Goal: Task Accomplishment & Management: Complete application form

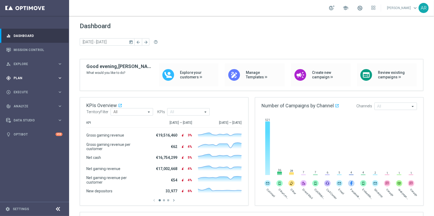
click at [32, 77] on span "Plan" at bounding box center [36, 78] width 44 height 3
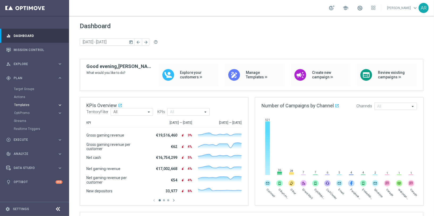
click at [29, 106] on span "Templates" at bounding box center [33, 104] width 38 height 3
click at [19, 112] on link "Optimail" at bounding box center [35, 113] width 39 height 4
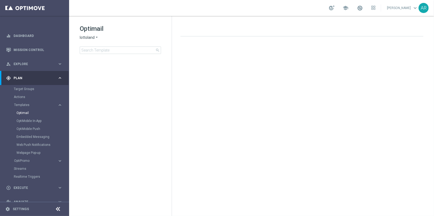
click at [93, 39] on span "lottoland" at bounding box center [87, 37] width 15 height 5
click at [0, 0] on span "[DOMAIN_NAME]" at bounding box center [0, 0] width 0 height 0
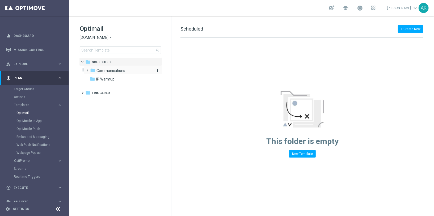
click at [99, 70] on span "Communications" at bounding box center [110, 70] width 29 height 5
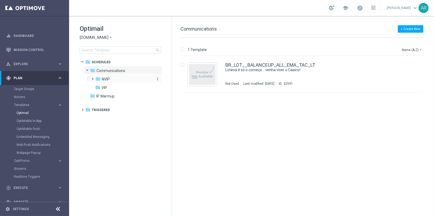
click at [105, 78] on span "NVIP" at bounding box center [106, 79] width 8 height 5
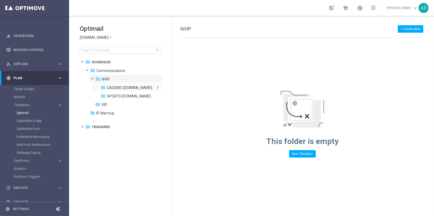
click at [125, 85] on span "CASSINO [DOMAIN_NAME]" at bounding box center [129, 87] width 45 height 5
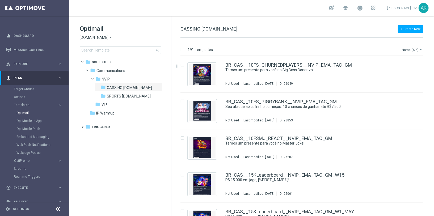
click at [412, 49] on button "Name (A-Z) arrow_drop_down" at bounding box center [412, 50] width 22 height 6
click at [401, 74] on span "Date Modified (Newest)" at bounding box center [403, 74] width 36 height 4
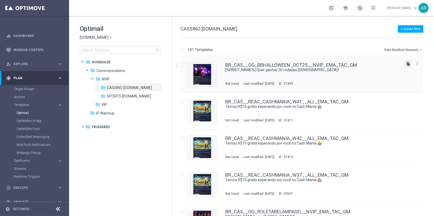
click at [406, 63] on icon "file_copy" at bounding box center [408, 64] width 4 height 4
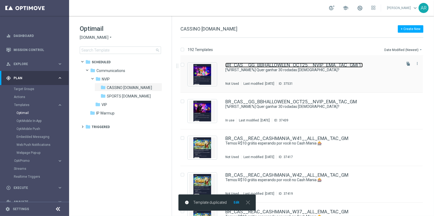
click at [287, 65] on link "BR_CAS__GG_BBHALLOWEEN_OCT25__NVIP_EMA_TAC_GM(1)" at bounding box center [293, 65] width 137 height 5
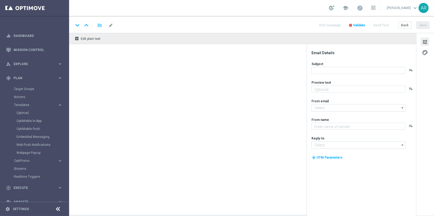
type textarea "Jogue Big Bass [DATE]! Aposte apenas R$ 30 nos slots selecionados para garantir…"
type input "[EMAIL_ADDRESS][DOMAIN_NAME]"
type textarea "Lottoland"
type input "[EMAIL_ADDRESS][DOMAIN_NAME]"
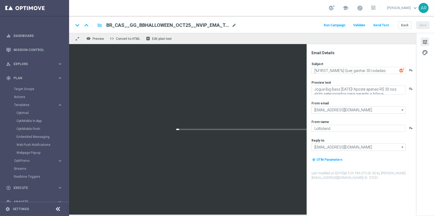
click at [236, 26] on span "mode_edit" at bounding box center [234, 25] width 5 height 5
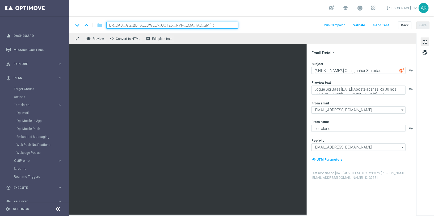
click at [158, 24] on input "BR_CAS__GG_BBHALLOWEEN_OCT25__NVIP_EMA_TAC_GM(1)" at bounding box center [172, 25] width 132 height 7
click at [221, 24] on input "BR_CAS__GG_TRICKANDTREATS_OCT25__NVIP_EMA_TAC_GM(1)" at bounding box center [172, 25] width 132 height 7
click at [192, 23] on input "BR_CAS__GG_TRICKANDTREATS_OCT25__NVIP_EMA_TAC_GM" at bounding box center [172, 25] width 132 height 7
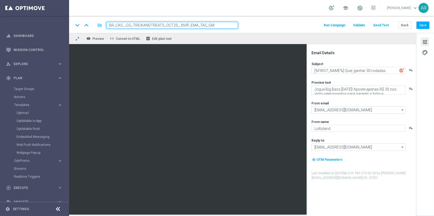
type input "BR_CAS__GG_TRICKANDTREATS_OCT25__NVIP_EMA_TAC_GM"
click at [259, 29] on div "keyboard_arrow_down keyboard_arrow_up folder BR_CAS__GG_TRICKANDTREATS_OCT25__N…" at bounding box center [251, 24] width 365 height 17
click at [210, 26] on input "BR_CAS__GG_TRICKANDTREATS_OCT25__NVIP_EMA_TAC_GM" at bounding box center [172, 25] width 132 height 7
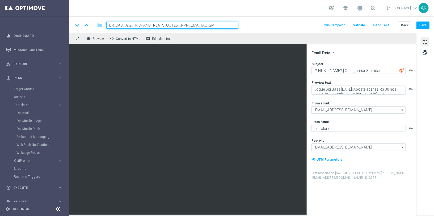
click at [257, 24] on div "keyboard_arrow_down keyboard_arrow_up folder BR_CAS__GG_TRICKANDTREATS_OCT25__N…" at bounding box center [251, 25] width 356 height 7
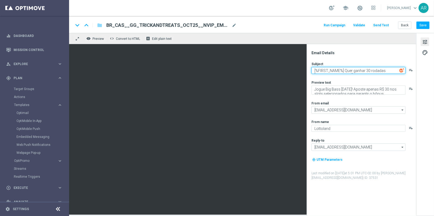
drag, startPoint x: 345, startPoint y: 70, endPoint x: 434, endPoint y: 74, distance: 88.6
click at [434, 75] on div "Email Details Subject [%FIRST_NAME%] Quer ganhar 30 rodadas GRÁTIS? playlist_ad…" at bounding box center [425, 124] width 18 height 182
paste textarea "Quer ganhar 20 rodadas GRÁTIS?"
type textarea "[%FIRST_NAME%] Quer ganhar 20 rodadas [DEMOGRAPHIC_DATA]?"
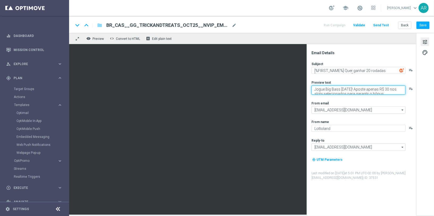
click at [322, 90] on textarea "Jogue Big Bass [DATE]! Aposte apenas R$ 30 nos slots selecionados para garantir…" at bounding box center [359, 90] width 94 height 9
paste textarea "Tricks And Treats! Aposte apenas R$ 2"
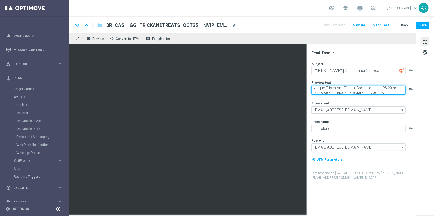
type textarea "Jogue Tricks And Treats! Aposte apenas R$ 20 nos slots selecionados para garant…"
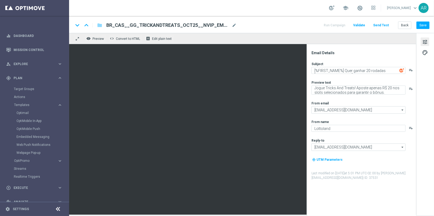
click at [342, 103] on div "From email" at bounding box center [364, 103] width 104 height 4
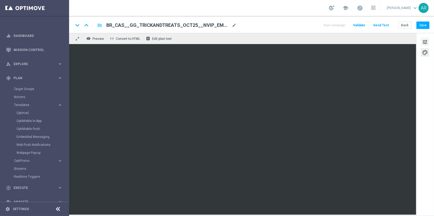
click at [423, 42] on span "tune" at bounding box center [425, 42] width 6 height 7
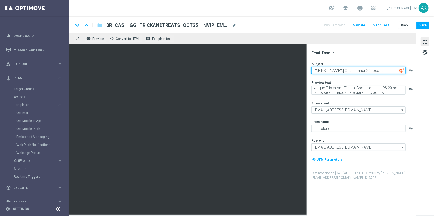
click at [345, 70] on textarea "[%FIRST_NAME%] Quer ganhar 20 rodadas [DEMOGRAPHIC_DATA]?" at bounding box center [359, 70] width 94 height 7
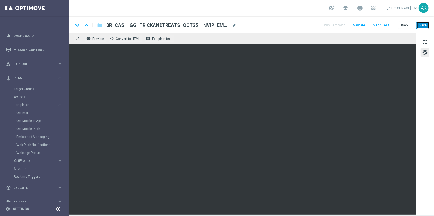
click at [423, 26] on button "Save" at bounding box center [423, 25] width 13 height 7
click at [426, 26] on button "Save" at bounding box center [423, 25] width 13 height 7
click at [32, 136] on link "Embedded Messaging" at bounding box center [35, 137] width 39 height 4
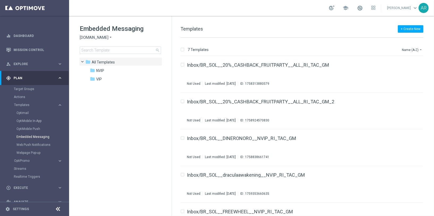
click at [99, 36] on span "[DOMAIN_NAME]" at bounding box center [94, 37] width 29 height 5
click at [0, 0] on span "[DOMAIN_NAME]" at bounding box center [0, 0] width 0 height 0
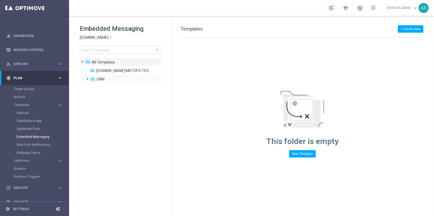
click at [88, 78] on span at bounding box center [86, 76] width 2 height 2
click at [91, 95] on span at bounding box center [92, 94] width 2 height 2
click at [117, 104] on span "pt_BR ([DOMAIN_NAME])" at bounding box center [128, 104] width 43 height 5
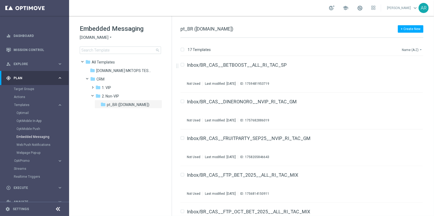
click at [409, 49] on button "Name (A-Z) arrow_drop_down" at bounding box center [412, 50] width 22 height 6
click at [411, 73] on span "Date Modified (Newest)" at bounding box center [403, 74] width 36 height 4
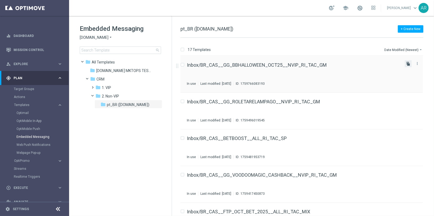
click at [406, 63] on icon "file_copy" at bounding box center [408, 64] width 4 height 4
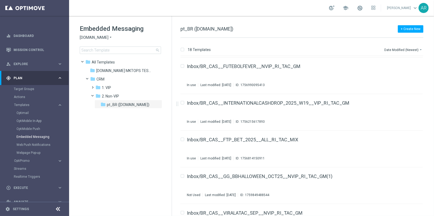
scroll to position [500, 0]
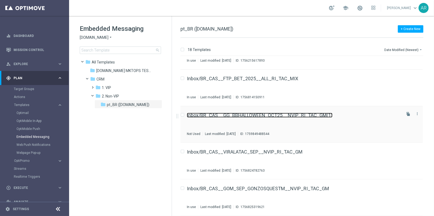
click at [268, 114] on link "Inbox/BR_CAS__GG_BBHALLOWEEN_OCT25__NVIP_RI_TAC_GM(1)" at bounding box center [260, 115] width 146 height 5
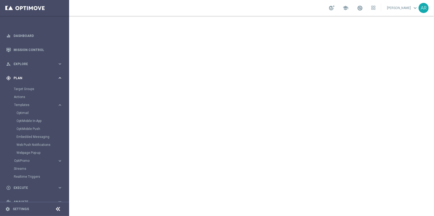
click at [58, 78] on icon "keyboard_arrow_right" at bounding box center [59, 77] width 5 height 5
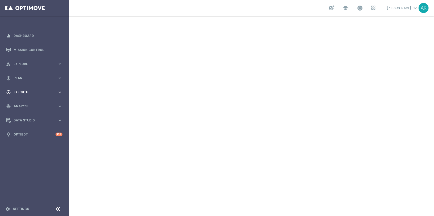
click at [26, 93] on span "Execute" at bounding box center [36, 92] width 44 height 3
click at [26, 102] on link "Campaign Builder" at bounding box center [34, 103] width 41 height 4
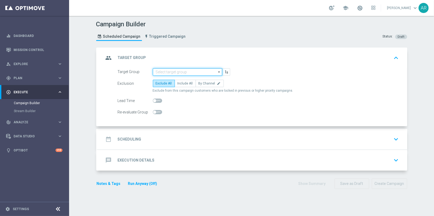
click at [169, 70] on input at bounding box center [187, 71] width 69 height 7
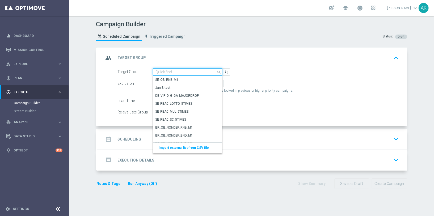
paste input "BR_CAS__GLOBALG_DEPOSITERS__NVIP_EMA_TAC_GM"
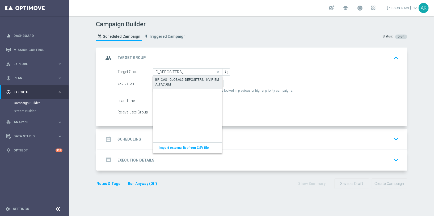
click at [186, 80] on div "BR_CAS__GLOBALG_DEPOSITERS__NVIP_EMA_TAC_GM" at bounding box center [188, 82] width 64 height 10
type input "BR_CAS__GLOBALG_DEPOSITERS__NVIP_EMA_TAC_GM"
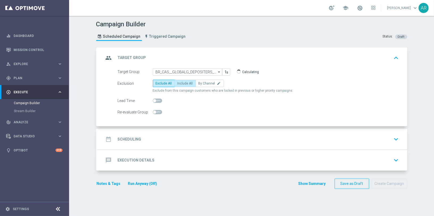
click at [183, 82] on span "Include All" at bounding box center [185, 84] width 15 height 4
click at [181, 83] on input "Include All" at bounding box center [179, 84] width 3 height 3
radio input "true"
click at [159, 140] on div "date_range Scheduling keyboard_arrow_down" at bounding box center [252, 139] width 297 height 10
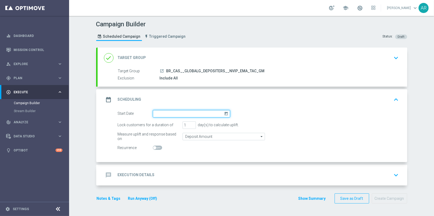
click at [222, 111] on input at bounding box center [191, 113] width 77 height 7
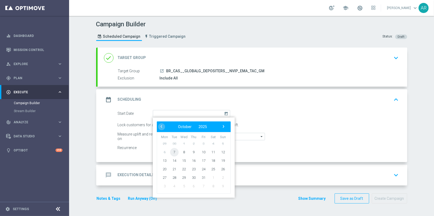
click at [174, 151] on span "7" at bounding box center [174, 152] width 9 height 9
type input "[DATE]"
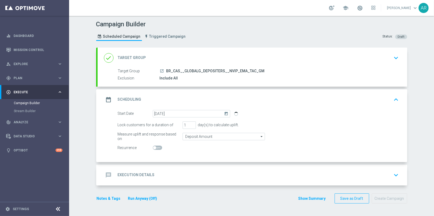
click at [156, 146] on span at bounding box center [157, 148] width 9 height 4
click at [156, 146] on input "checkbox" at bounding box center [157, 148] width 9 height 4
checkbox input "true"
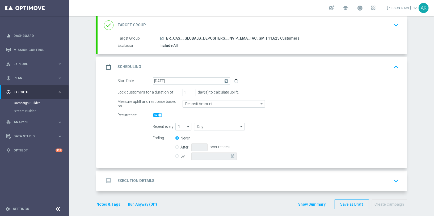
scroll to position [33, 0]
click at [188, 124] on icon "arrow_drop_down" at bounding box center [188, 126] width 5 height 7
click at [181, 158] on div "4" at bounding box center [181, 157] width 12 height 7
type input "4"
type input "Days"
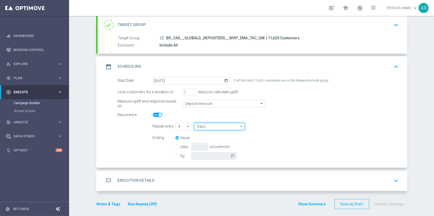
click at [221, 124] on input "Days" at bounding box center [219, 126] width 51 height 7
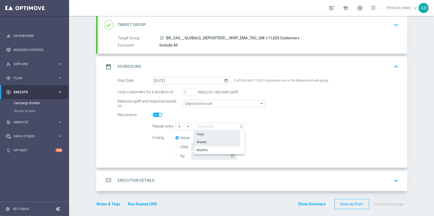
click at [214, 142] on div "Weeks" at bounding box center [217, 141] width 46 height 7
type input "Weeks"
click at [178, 155] on input "By" at bounding box center [176, 154] width 3 height 3
radio input "true"
radio input "false"
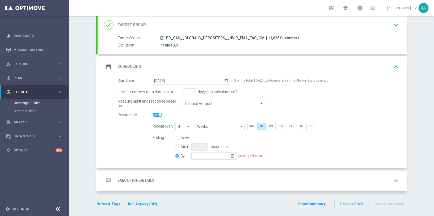
click at [234, 156] on icon "today" at bounding box center [234, 155] width 6 height 6
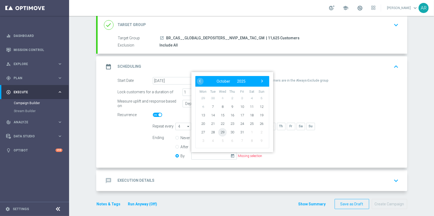
click at [222, 131] on span "29" at bounding box center [222, 132] width 9 height 9
type input "[DATE]"
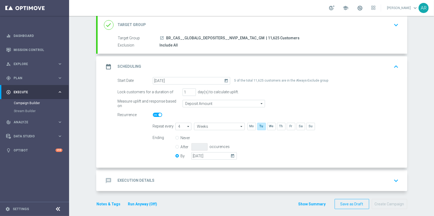
click at [117, 137] on div "Start Date [DATE] [DATE] 5 of the total 11,625 customers are in the Always-Excl…" at bounding box center [253, 122] width 310 height 91
click at [128, 147] on form "Start Date [DATE] [DATE] 5 of the total 11,625 customers are in the Always-Excl…" at bounding box center [258, 119] width 281 height 84
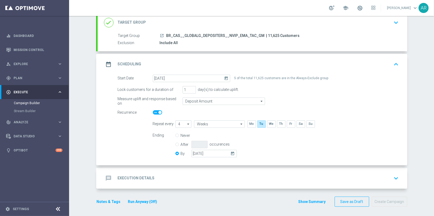
click at [178, 181] on div "message Execution Details keyboard_arrow_down" at bounding box center [252, 178] width 297 height 10
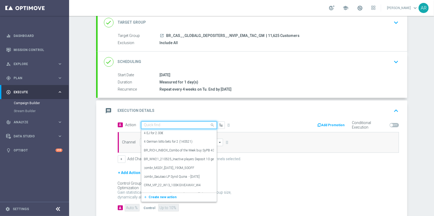
click at [159, 123] on input "text" at bounding box center [173, 125] width 59 height 5
paste input "BR_CAS__GG_TRICKANDTREATS_OCT25__NVIP_EMA_TAC_GM"
type input "BR_CAS__GG_TRICKANDTREATS_OCT25__NVIP_EMA_TAC_GM"
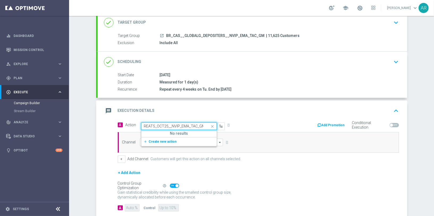
click at [162, 144] on div "add_new Create new action" at bounding box center [178, 141] width 75 height 9
click at [158, 141] on span "Create new action" at bounding box center [163, 142] width 28 height 4
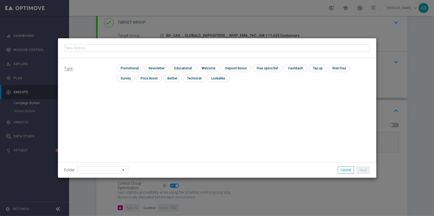
click at [125, 48] on input "text" at bounding box center [217, 47] width 306 height 7
type input "BR_CAS__GG_TRICKANDTREATS_OCT25__NVIP_EMA_TAC_GM"
click at [129, 69] on input "checkbox" at bounding box center [128, 68] width 25 height 7
checkbox input "true"
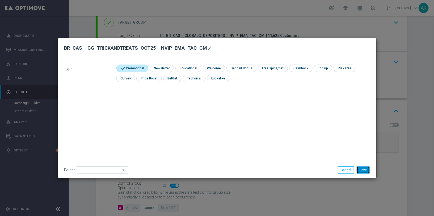
click at [364, 169] on button "Save" at bounding box center [363, 169] width 13 height 7
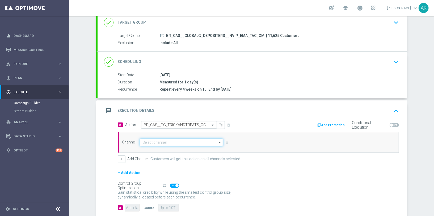
click at [175, 140] on input at bounding box center [181, 142] width 83 height 7
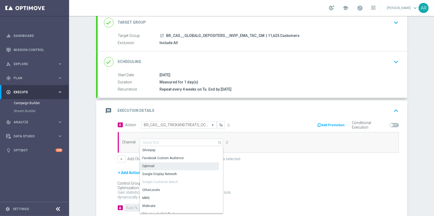
click at [173, 165] on div "Optimail" at bounding box center [179, 165] width 79 height 7
type input "Optimail"
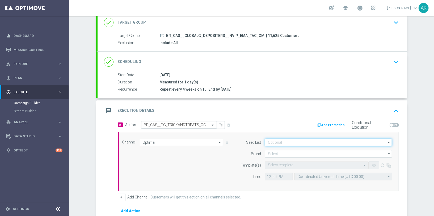
click at [285, 142] on input at bounding box center [328, 142] width 127 height 7
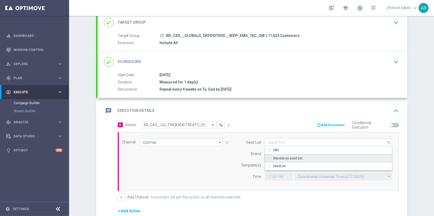
click at [293, 156] on div "Mandatory seed list" at bounding box center [287, 158] width 29 height 5
click at [219, 157] on div "Channel Optimail Optimail arrow_drop_down Drag here to set row groups Drag here…" at bounding box center [257, 162] width 278 height 46
type input "Mandatory seed list"
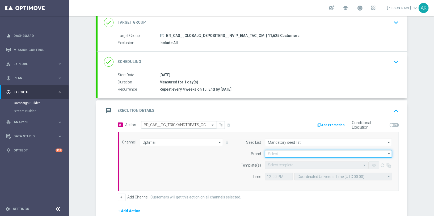
click at [296, 153] on input at bounding box center [328, 153] width 127 height 7
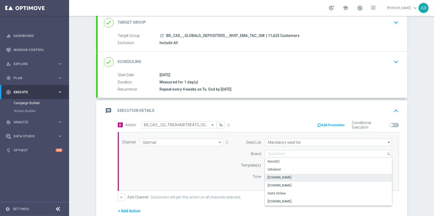
click at [297, 175] on div "[DOMAIN_NAME]" at bounding box center [328, 177] width 127 height 7
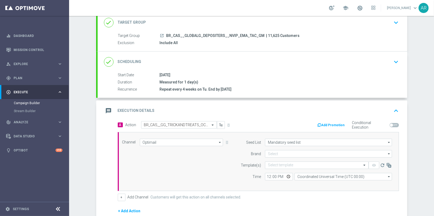
type input "[DOMAIN_NAME]"
click at [285, 163] on input "text" at bounding box center [311, 165] width 87 height 5
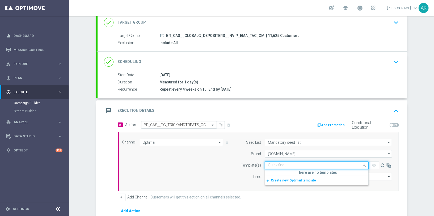
paste input "BR_CAS__GG_TRICKANDTREATS_OCT25__NVIP_EMA_TAC_GM"
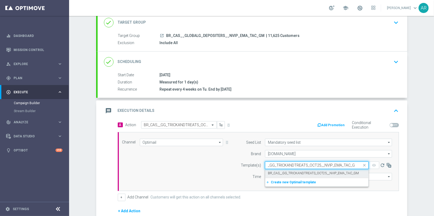
click at [297, 172] on label "BR_CAS__GG_TRICKANDTREATS_OCT25__NVIP_EMA_TAC_GM" at bounding box center [313, 173] width 91 height 5
type input "BR_CAS__GG_TRICKANDTREATS_OCT25__NVIP_EMA_TAC_GM"
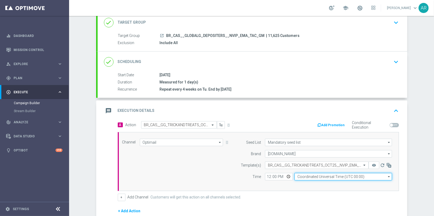
click at [307, 177] on input "Coordinated Universal Time (UTC 00:00)" at bounding box center [344, 176] width 98 height 7
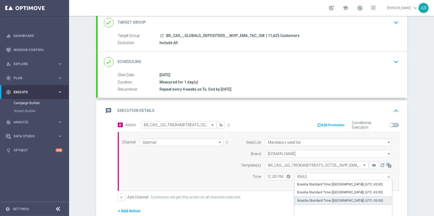
click at [328, 198] on div "Brasilia Standard Time ([GEOGRAPHIC_DATA]) (UTC -03:00)" at bounding box center [340, 200] width 86 height 5
type input "Brasilia Standard Time ([GEOGRAPHIC_DATA]) (UTC -03:00)"
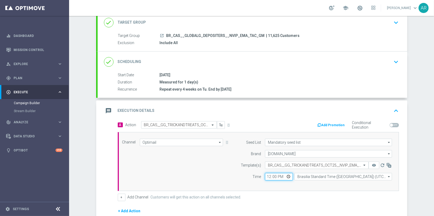
click at [291, 175] on input "12:00" at bounding box center [279, 176] width 28 height 7
type input "14:00"
click at [200, 163] on div "Channel Optimail Optimail arrow_drop_down Drag here to set row groups Drag here…" at bounding box center [257, 162] width 278 height 46
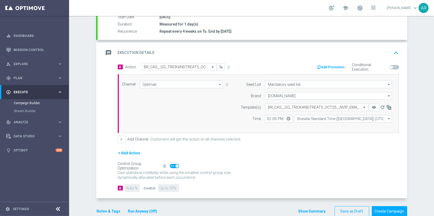
scroll to position [96, 0]
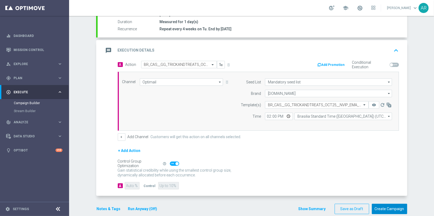
click at [391, 208] on button "Create Campaign" at bounding box center [389, 209] width 35 height 10
click at [83, 127] on div at bounding box center [212, 108] width 434 height 216
click at [103, 122] on div at bounding box center [212, 108] width 434 height 216
click at [104, 113] on div at bounding box center [212, 108] width 434 height 216
click at [264, 165] on div at bounding box center [212, 108] width 434 height 216
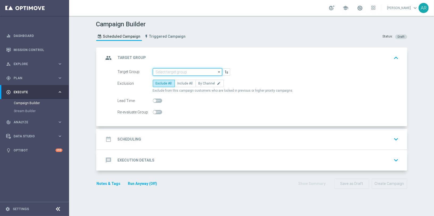
click at [182, 70] on input at bounding box center [187, 71] width 69 height 7
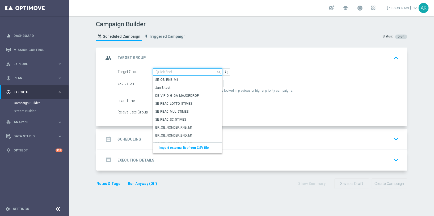
paste input "BR_CAS__GLOBALG_DEPOSITERS__NVIP_EMA_TAC_GM"
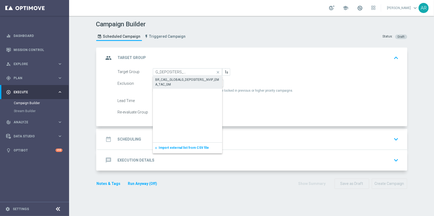
click at [178, 78] on div "BR_CAS__GLOBALG_DEPOSITERS__NVIP_EMA_TAC_GM" at bounding box center [188, 82] width 64 height 10
type input "BR_CAS__GLOBALG_DEPOSITERS__NVIP_EMA_TAC_GM"
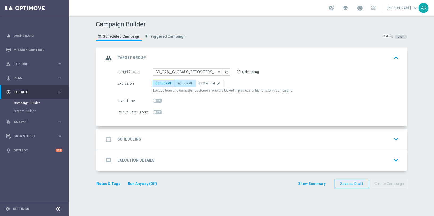
click at [183, 82] on span "Include All" at bounding box center [185, 84] width 15 height 4
click at [181, 83] on input "Include All" at bounding box center [179, 84] width 3 height 3
radio input "true"
click at [168, 136] on div "date_range Scheduling keyboard_arrow_down" at bounding box center [252, 139] width 297 height 10
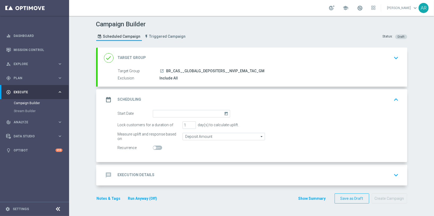
click at [225, 112] on icon "today" at bounding box center [227, 113] width 6 height 6
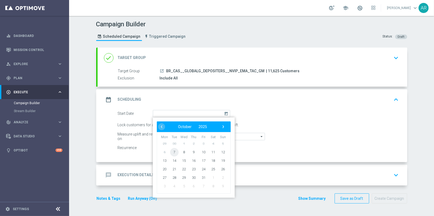
click at [174, 149] on span "7" at bounding box center [174, 152] width 9 height 9
type input "[DATE]"
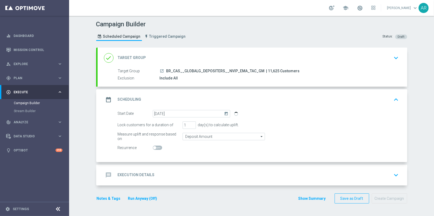
click at [156, 149] on span at bounding box center [157, 148] width 9 height 4
click at [156, 149] on input "checkbox" at bounding box center [157, 148] width 9 height 4
checkbox input "true"
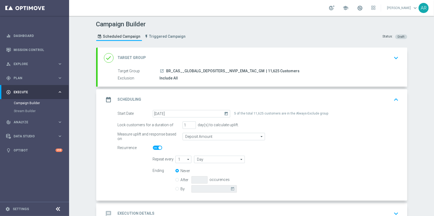
click at [187, 159] on icon "arrow_drop_down" at bounding box center [188, 159] width 5 height 7
click at [182, 191] on div "4" at bounding box center [181, 191] width 12 height 8
type input "4"
type input "Days"
click at [216, 160] on input "Days" at bounding box center [219, 159] width 51 height 7
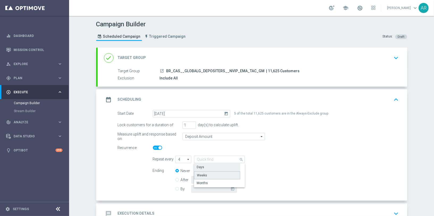
click at [212, 175] on div "Weeks" at bounding box center [217, 175] width 46 height 8
type input "Weeks"
click at [177, 188] on input "By" at bounding box center [176, 187] width 3 height 3
radio input "true"
radio input "false"
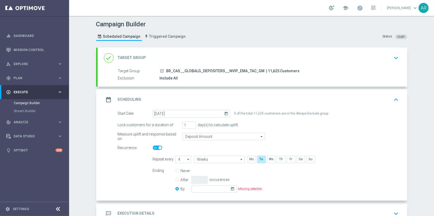
click at [231, 188] on icon "today" at bounding box center [234, 188] width 6 height 6
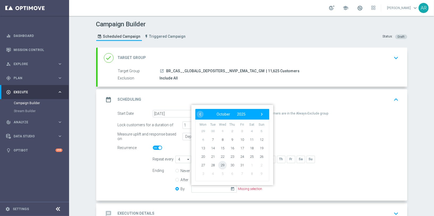
click at [223, 165] on span "29" at bounding box center [222, 165] width 9 height 9
type input "[DATE]"
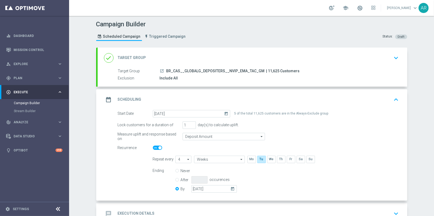
click at [113, 168] on div "Start Date 07 Oct 2025 today 5 of the total 11,625 customers are in the Always-…" at bounding box center [253, 155] width 310 height 91
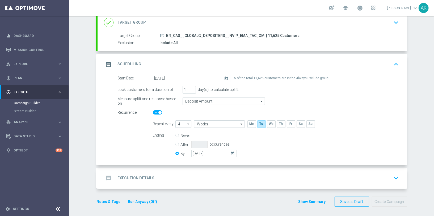
click at [142, 177] on h2 "Execution Details" at bounding box center [136, 178] width 37 height 5
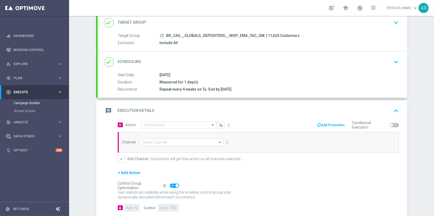
click at [169, 119] on div "message Execution Details keyboard_arrow_up" at bounding box center [253, 110] width 310 height 21
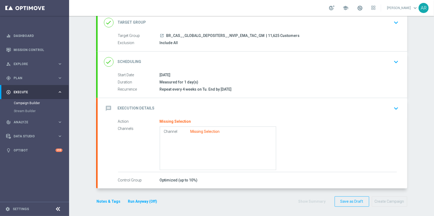
scroll to position [35, 0]
click at [200, 120] on div "Action Missing Selection" at bounding box center [257, 122] width 279 height 6
click at [201, 133] on div "Channel Missing Selection" at bounding box center [218, 149] width 117 height 44
click at [395, 105] on icon "keyboard_arrow_down" at bounding box center [396, 109] width 8 height 8
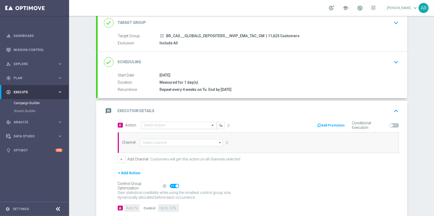
click at [162, 126] on div "Select action" at bounding box center [179, 125] width 76 height 7
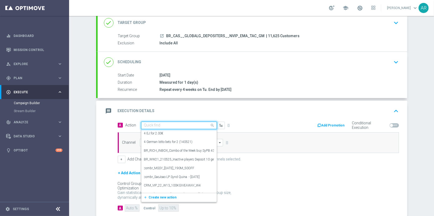
paste input "BR_CAS__GG_TRICKANDTREATS_OCT25__NVIP_EMA_TAC_GM"
type input "BR_CAS__GG_TRICKANDTREATS_OCT25__NVIP_EMA_TAC_GM"
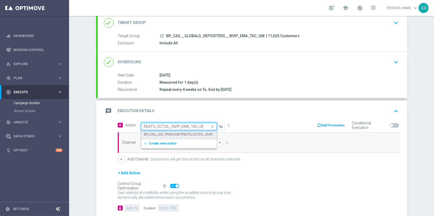
click at [173, 135] on label "BR_CAS__GG_TRICKANDTREATS_OCT25__NVIP_EMA_TAC_GM" at bounding box center [189, 134] width 91 height 5
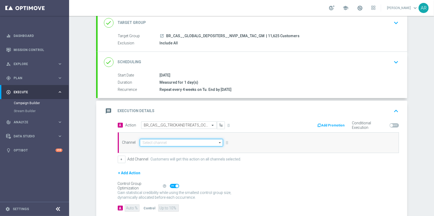
click at [165, 140] on input at bounding box center [181, 142] width 83 height 7
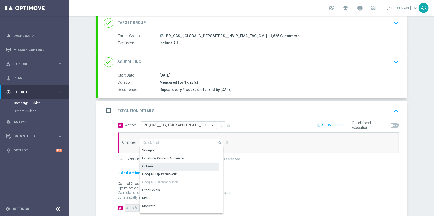
click at [162, 165] on div "Optimail" at bounding box center [179, 166] width 79 height 7
type input "Optimail"
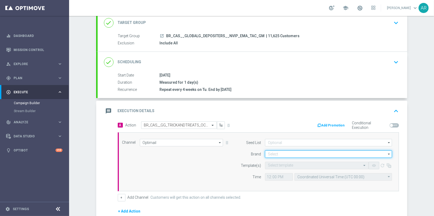
click at [285, 150] on input at bounding box center [328, 153] width 127 height 7
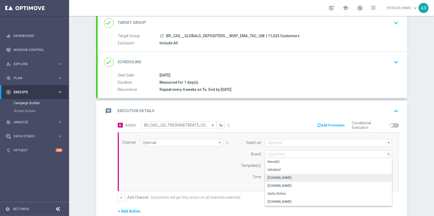
click at [286, 179] on div "[DOMAIN_NAME]" at bounding box center [328, 177] width 127 height 7
type input "[DOMAIN_NAME]"
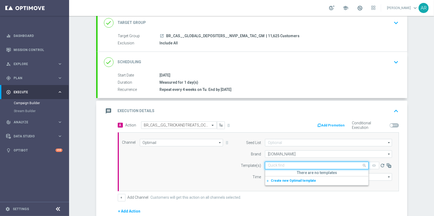
click at [278, 164] on input "text" at bounding box center [311, 165] width 87 height 5
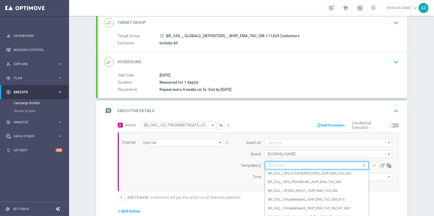
paste input "BR_CAS__GG_TRICKANDTREATS_OCT25__NVIP_EMA_TAC_GM"
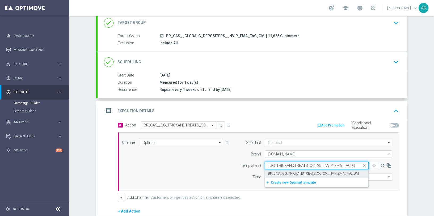
click at [293, 171] on label "BR_CAS__GG_TRICKANDTREATS_OCT25__NVIP_EMA_TAC_GM" at bounding box center [313, 173] width 91 height 5
type input "BR_CAS__GG_TRICKANDTREATS_OCT25__NVIP_EMA_TAC_GM"
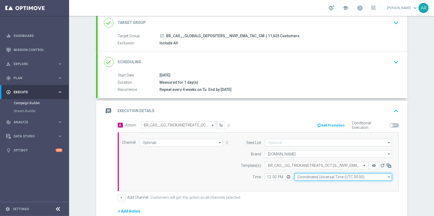
click at [310, 177] on input "Coordinated Universal Time (UTC 00:00)" at bounding box center [344, 176] width 98 height 7
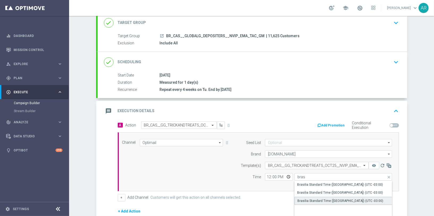
click at [331, 199] on div "Brasilia Standard Time ([GEOGRAPHIC_DATA]) (UTC -03:00)" at bounding box center [340, 201] width 86 height 5
type input "Brasilia Standard Time ([GEOGRAPHIC_DATA]) (UTC -03:00)"
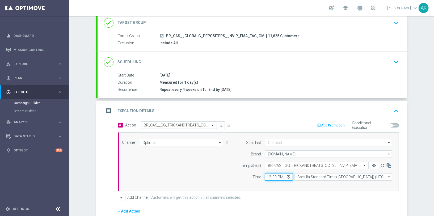
click at [287, 177] on input "12:00" at bounding box center [279, 176] width 28 height 7
type input "14:00"
click at [195, 158] on div "Channel Optimail Optimail arrow_drop_down Show Selected 1 of 26 Silverpop" at bounding box center [257, 162] width 278 height 46
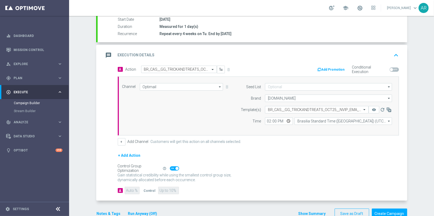
scroll to position [102, 0]
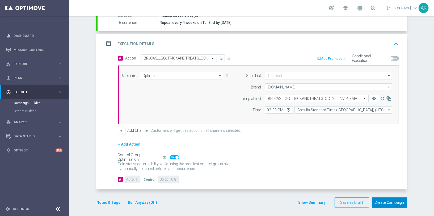
click at [387, 204] on button "Create Campaign" at bounding box center [389, 203] width 35 height 10
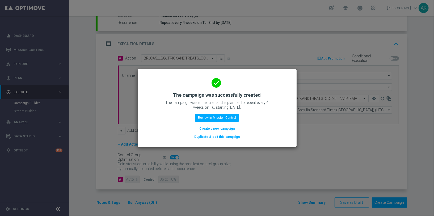
click at [211, 129] on button "Create a new campaign" at bounding box center [217, 129] width 36 height 6
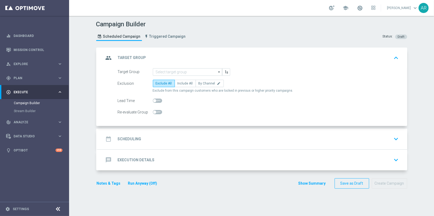
scroll to position [0, 0]
click at [161, 70] on input at bounding box center [187, 71] width 69 height 7
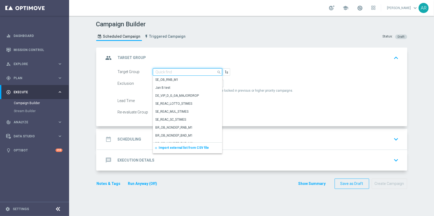
paste input "BR_CAS__GLOBALG_DEPOSITERS__NVIP_RI_TAC_GM"
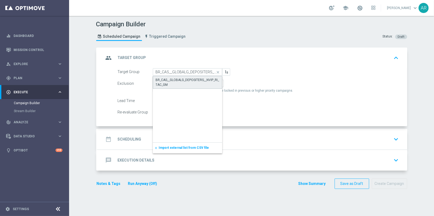
click at [175, 78] on div "BR_CAS__GLOBALG_DEPOSITERS__NVIP_RI_TAC_GM" at bounding box center [188, 83] width 64 height 10
type input "BR_CAS__GLOBALG_DEPOSITERS__NVIP_RI_TAC_GM"
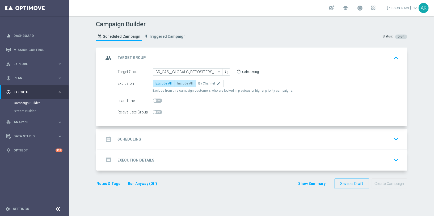
click at [183, 84] on span "Include All" at bounding box center [185, 84] width 15 height 4
click at [181, 84] on input "Include All" at bounding box center [179, 84] width 3 height 3
radio input "true"
click at [166, 143] on div "date_range Scheduling keyboard_arrow_down" at bounding box center [252, 139] width 297 height 10
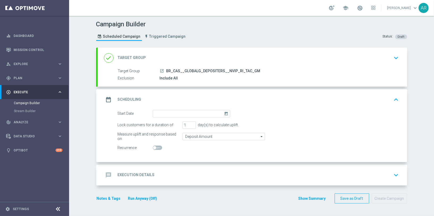
click at [227, 112] on icon "today" at bounding box center [227, 113] width 6 height 6
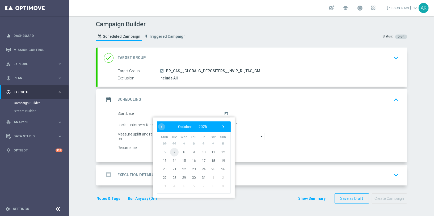
click at [174, 152] on span "7" at bounding box center [174, 152] width 9 height 9
type input "[DATE]"
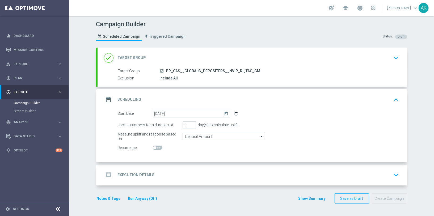
click at [156, 147] on span at bounding box center [154, 147] width 3 height 3
click at [156, 147] on input "checkbox" at bounding box center [157, 148] width 9 height 4
checkbox input "true"
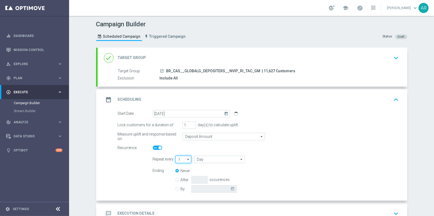
click at [185, 160] on input "1" at bounding box center [183, 159] width 16 height 7
click at [184, 191] on div "4" at bounding box center [181, 190] width 12 height 7
type input "4"
type input "Days"
click at [209, 160] on input "Days" at bounding box center [219, 159] width 51 height 7
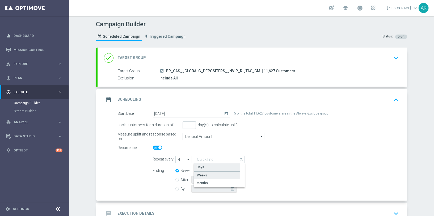
click at [210, 175] on div "Weeks" at bounding box center [217, 175] width 46 height 8
type input "Weeks"
click at [178, 189] on input "By" at bounding box center [176, 187] width 3 height 3
radio input "true"
radio input "false"
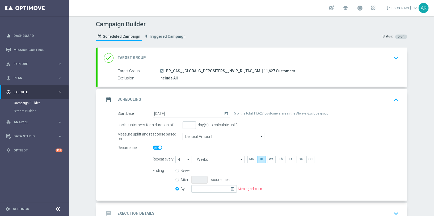
click at [234, 188] on icon "today" at bounding box center [234, 188] width 6 height 6
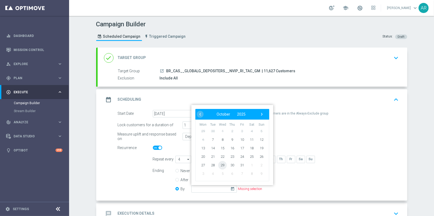
click at [222, 163] on span "29" at bounding box center [222, 165] width 9 height 9
type input "[DATE]"
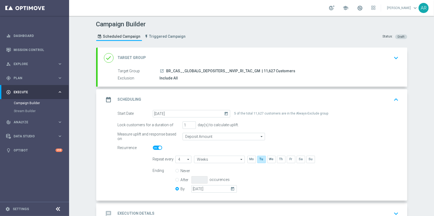
scroll to position [35, 0]
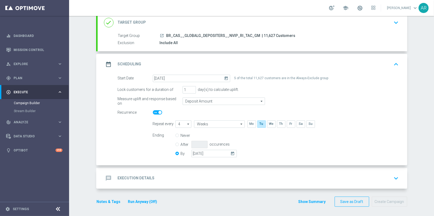
click at [150, 176] on h2 "Execution Details" at bounding box center [136, 178] width 37 height 5
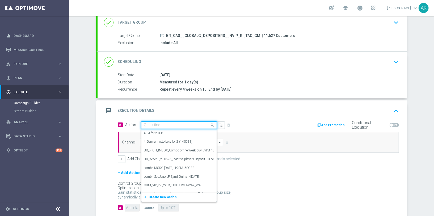
click at [165, 123] on input "text" at bounding box center [173, 125] width 59 height 5
paste input "BR_CAS__GG_TRICKSANDTREATS_OCT25__NVIP_RI_TAC_GM"
type input "BR_CAS__GG_TRICKSANDTREATS_OCT25__NVIP_RI_TAC_GM"
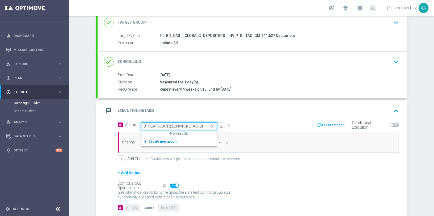
click at [154, 140] on span "Create new action" at bounding box center [163, 142] width 28 height 4
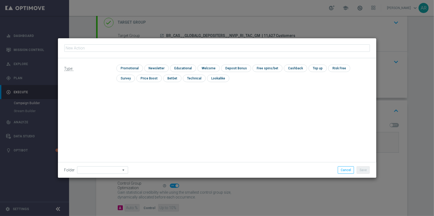
type input "BR_CAS__GG_TRICKSANDTREATS_OCT25__NVIP_RI_TAC_GM"
click at [131, 67] on input "checkbox" at bounding box center [128, 68] width 25 height 7
checkbox input "true"
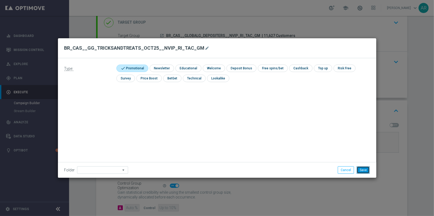
click at [363, 169] on button "Save" at bounding box center [363, 169] width 13 height 7
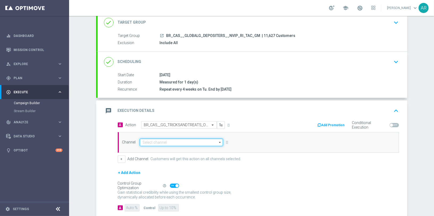
click at [157, 141] on input at bounding box center [181, 142] width 83 height 7
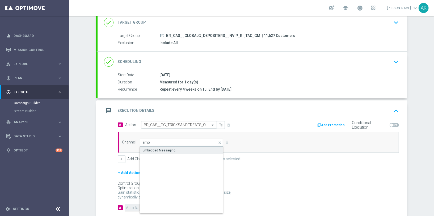
click at [169, 148] on div "Embedded Messaging" at bounding box center [159, 150] width 33 height 5
type input "Embedded Messaging"
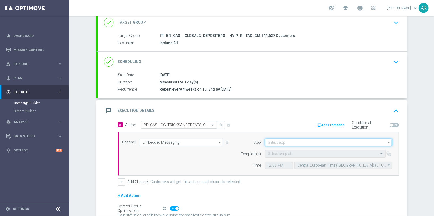
click at [288, 139] on input at bounding box center [328, 142] width 127 height 7
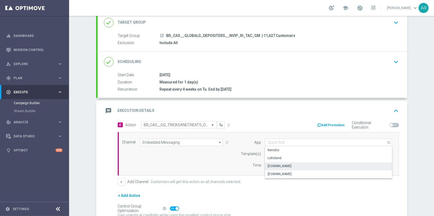
click at [295, 163] on div "[DOMAIN_NAME]" at bounding box center [328, 165] width 127 height 7
type input "[DOMAIN_NAME]"
click at [281, 153] on input "text" at bounding box center [320, 154] width 104 height 5
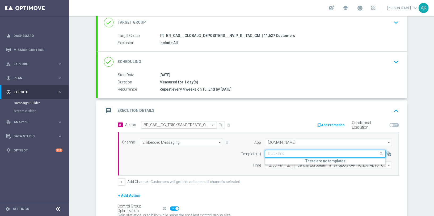
paste input "BR_CAS__GG_TRICKSANDTREATS_OCT25__NVIP_RI_TAC_GM"
click at [317, 160] on label "Inbox/BR_CAS__GG_TRICKSANDTREATS_OCT25__NVIP_RI_TAC_GM" at bounding box center [317, 162] width 98 height 5
type input "BR_CAS__GG_TRICKSANDTREATS_OCT25__NVIP_RI_TAC_GM"
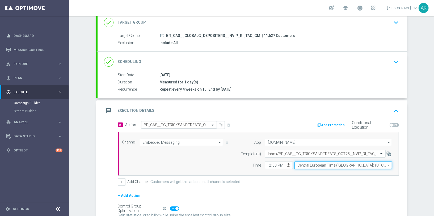
click at [310, 164] on input "Central European Time ([GEOGRAPHIC_DATA]) (UTC +02:00)" at bounding box center [344, 165] width 98 height 7
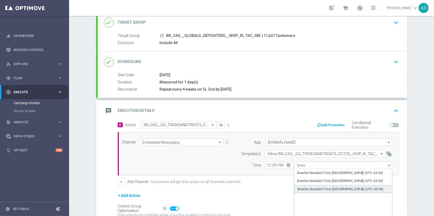
click at [327, 187] on div "Brasilia Standard Time ([GEOGRAPHIC_DATA]) (UTC -03:00)" at bounding box center [340, 189] width 86 height 5
type input "Brasilia Standard Time ([GEOGRAPHIC_DATA]) (UTC -03:00)"
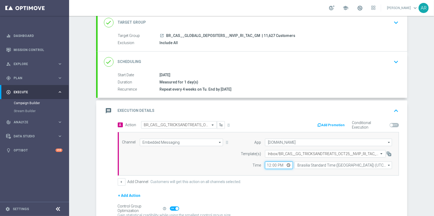
click at [288, 166] on input "12:00" at bounding box center [279, 165] width 28 height 7
type input "14:00"
click at [207, 153] on div "Channel Embedded Messaging Embedded Messaging arrow_drop_down Show Selected 1 o…" at bounding box center [257, 154] width 278 height 30
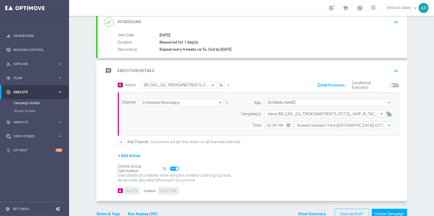
scroll to position [87, 0]
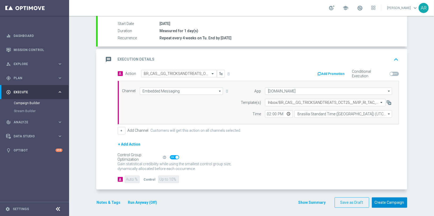
click at [394, 202] on button "Create Campaign" at bounding box center [389, 203] width 35 height 10
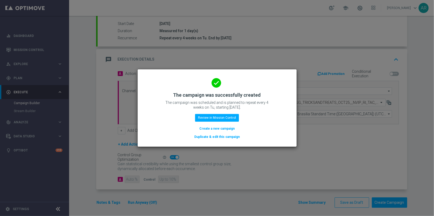
click at [230, 127] on button "Create a new campaign" at bounding box center [217, 129] width 36 height 6
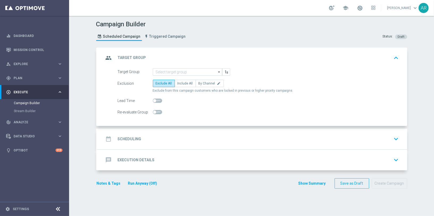
scroll to position [0, 0]
